Goal: Navigation & Orientation: Understand site structure

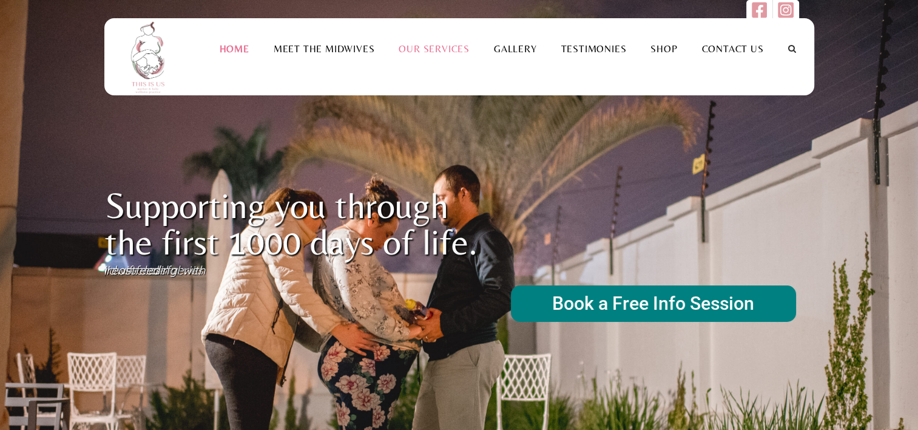
click at [441, 44] on link "Our Services" at bounding box center [434, 49] width 95 height 12
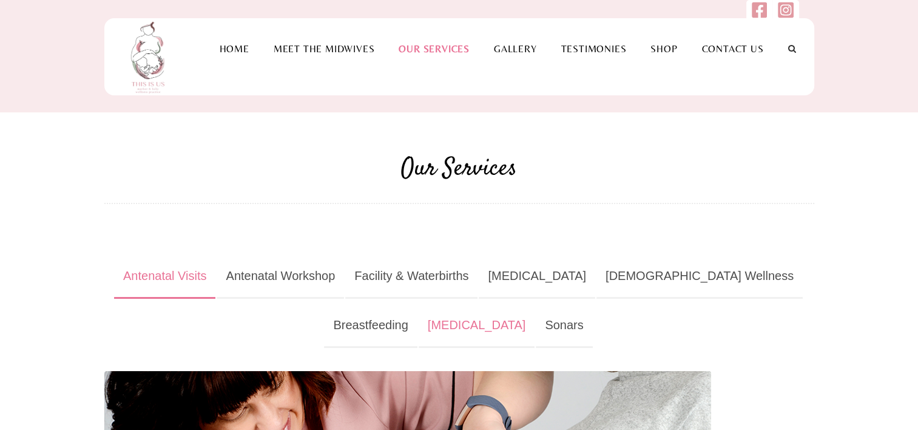
click at [454, 326] on link "[MEDICAL_DATA]" at bounding box center [477, 325] width 117 height 44
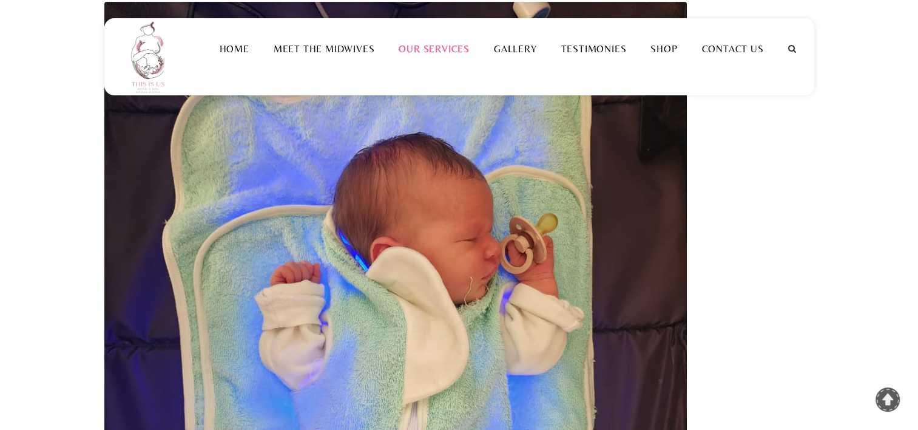
scroll to position [364, 0]
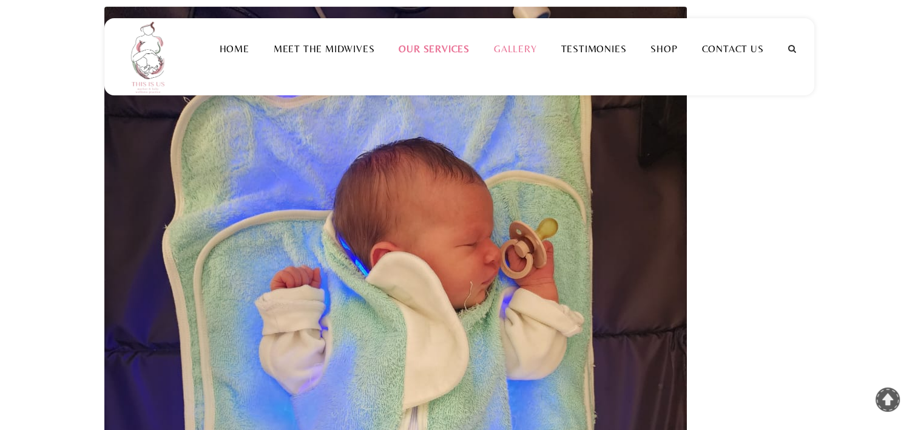
click at [537, 47] on link "Gallery" at bounding box center [515, 49] width 67 height 12
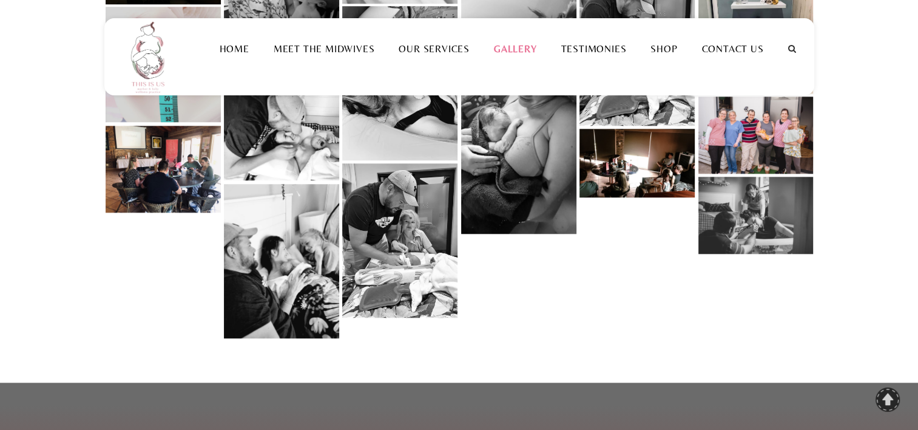
scroll to position [1214, 0]
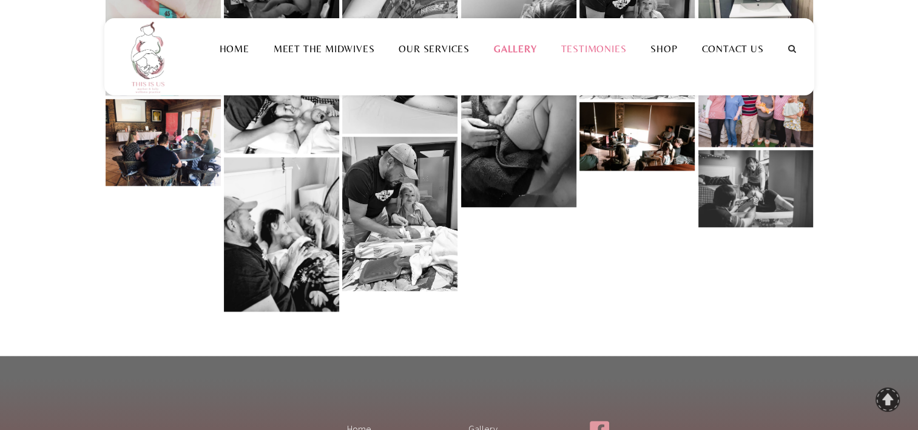
click at [607, 49] on link "Testimonies" at bounding box center [594, 49] width 90 height 12
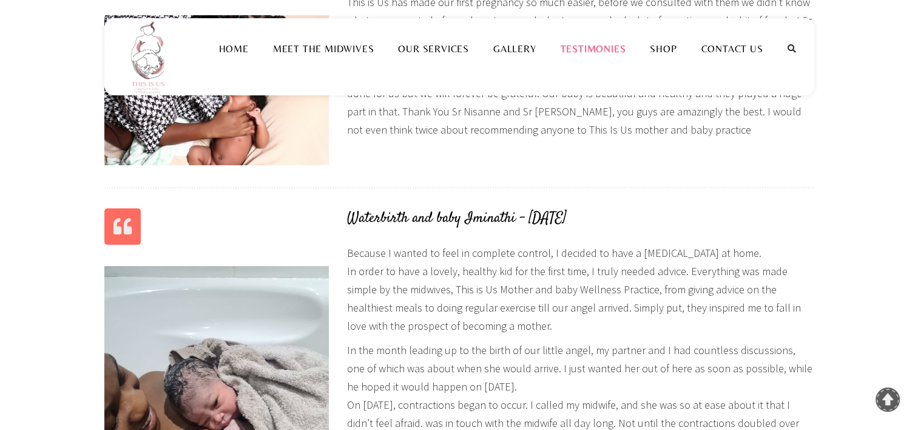
scroll to position [364, 0]
